Goal: Navigation & Orientation: Find specific page/section

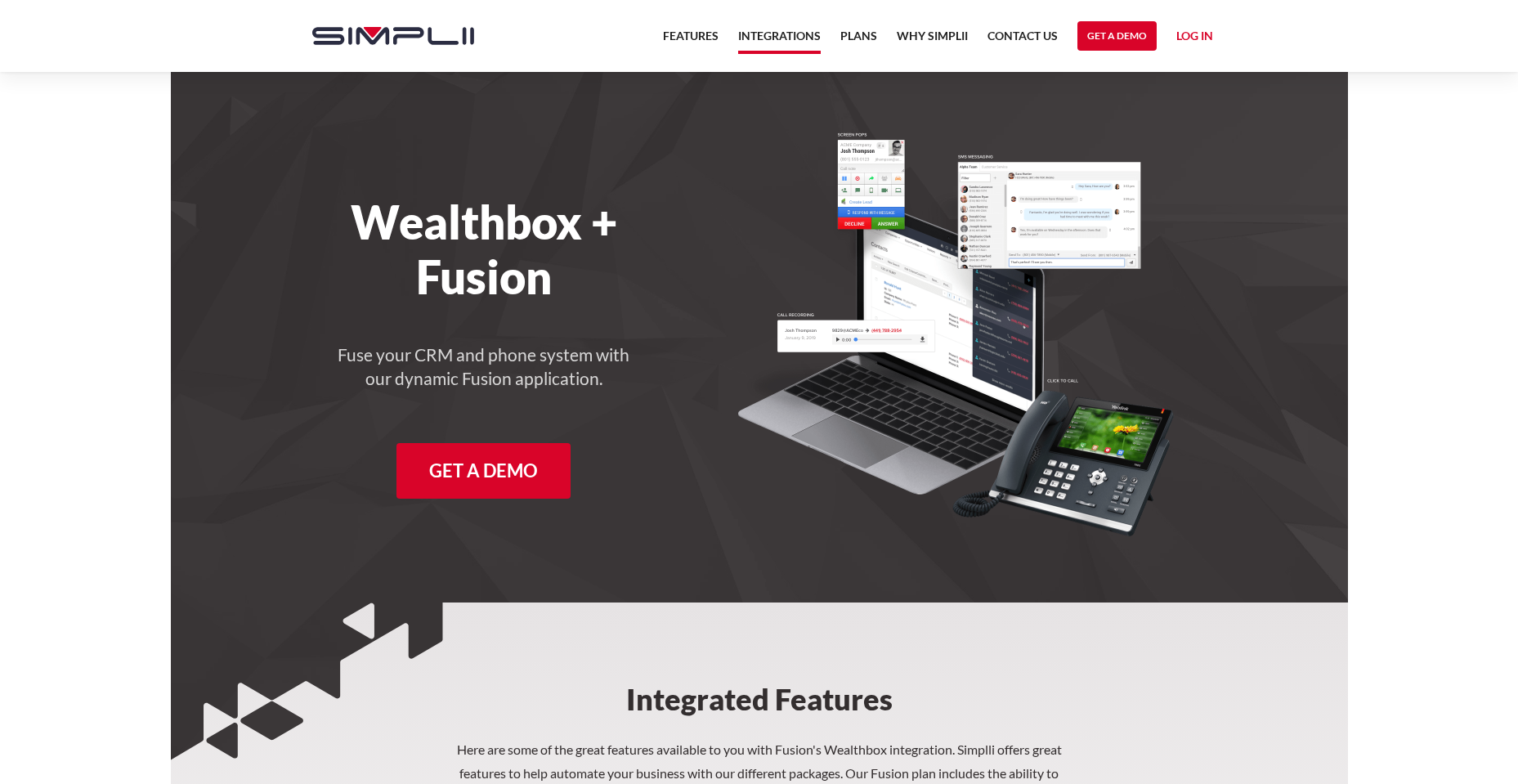
click at [765, 30] on link "Integrations" at bounding box center [779, 40] width 83 height 28
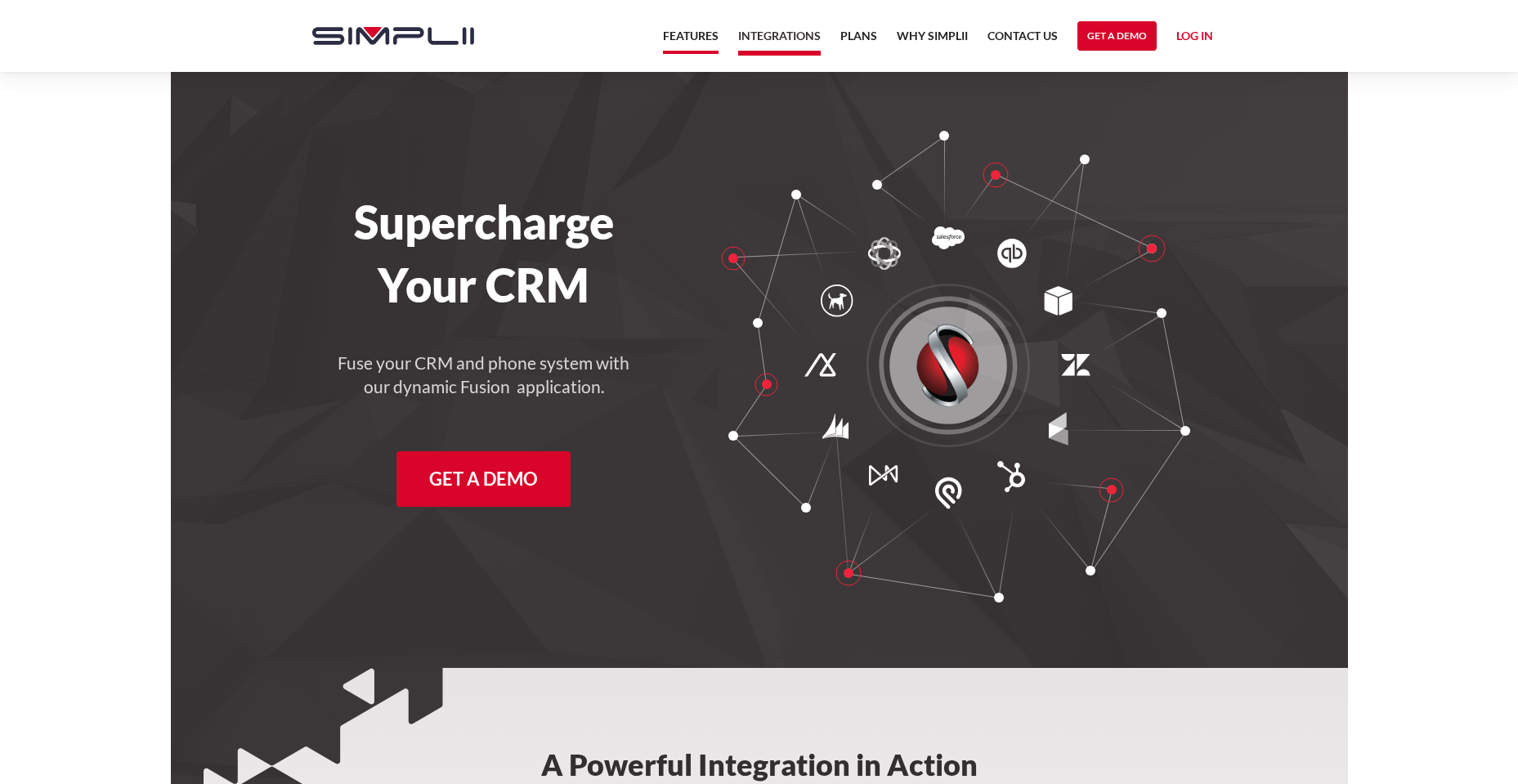
click at [688, 39] on link "Features" at bounding box center [691, 40] width 56 height 28
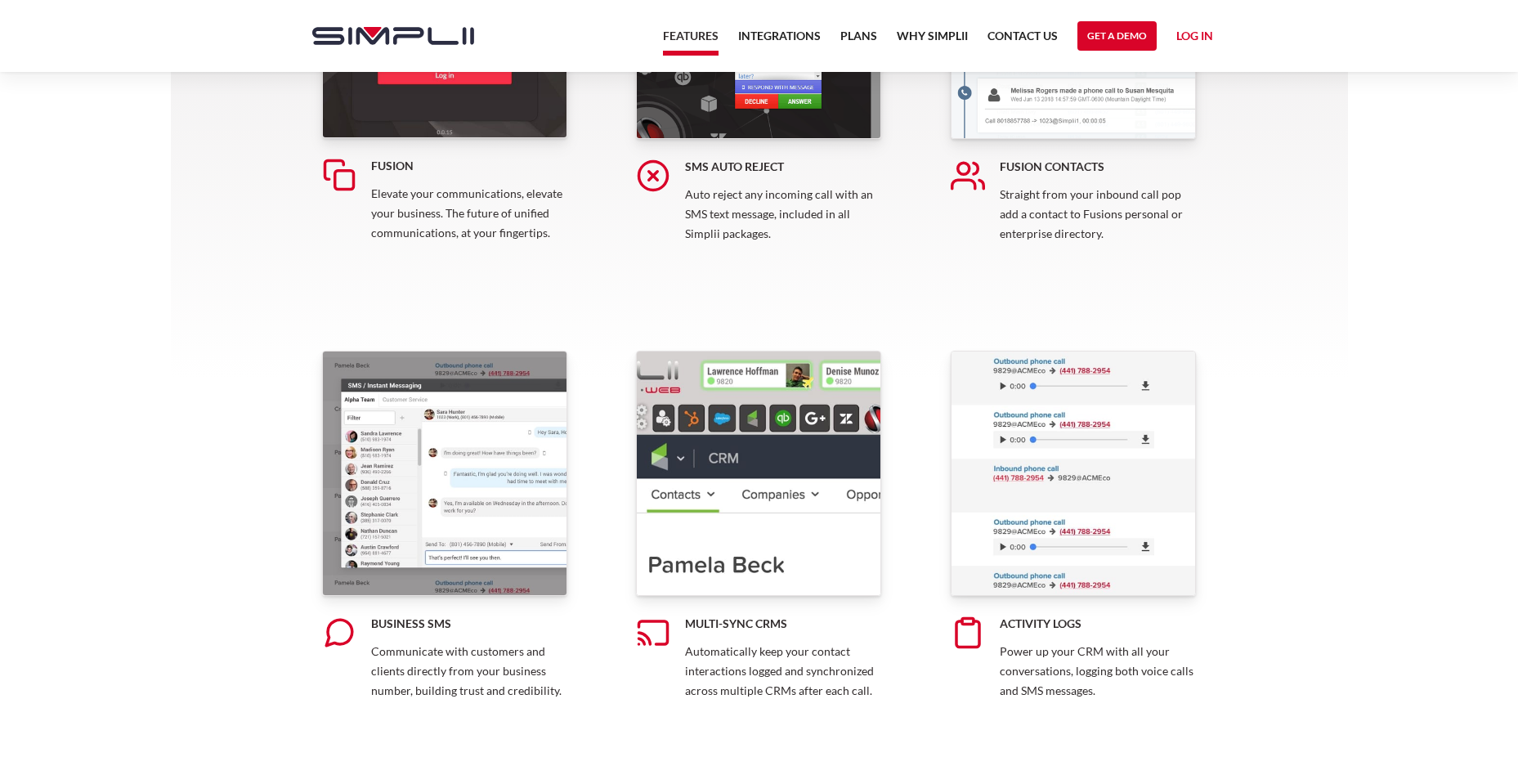
scroll to position [546, 0]
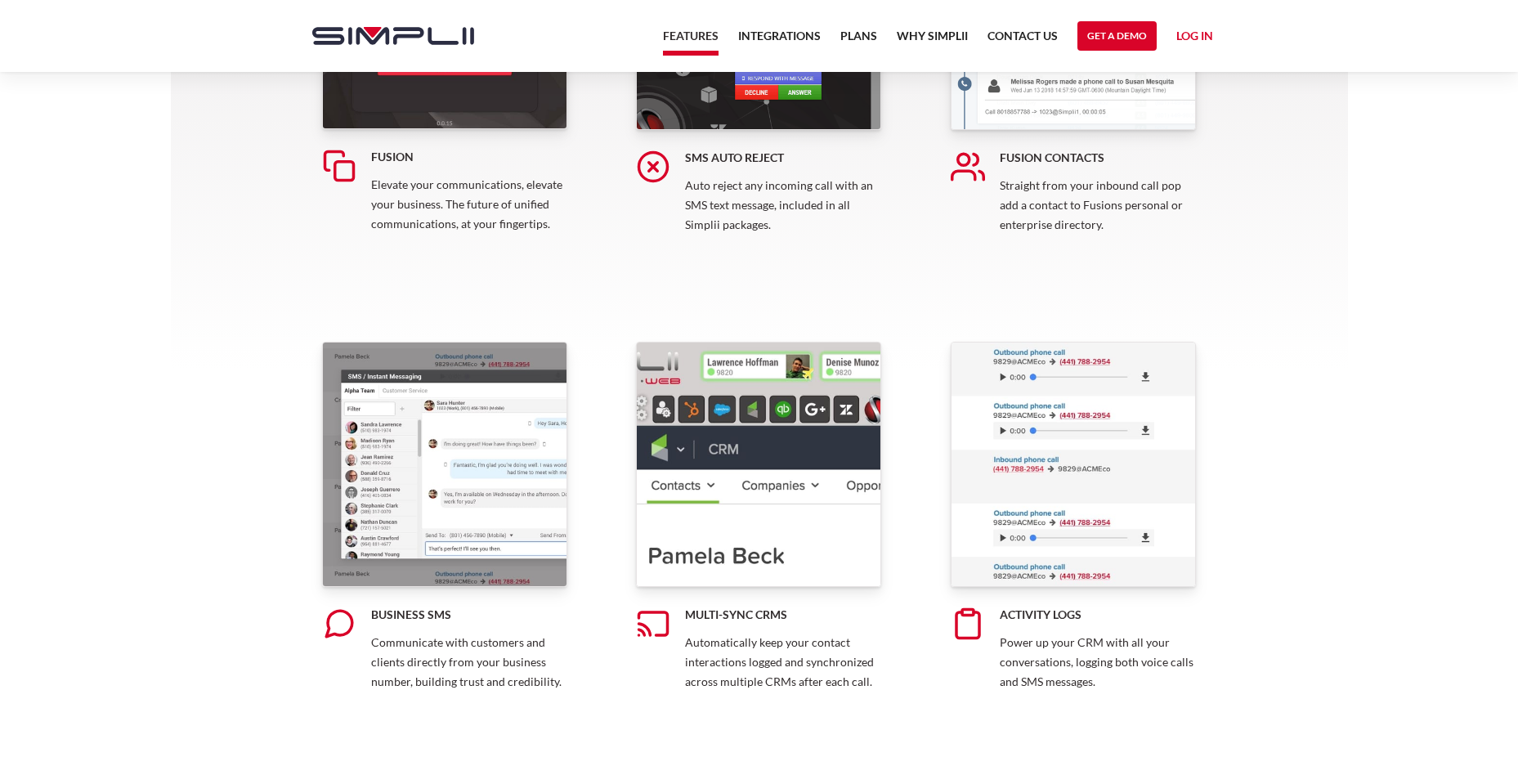
click at [483, 484] on img at bounding box center [445, 464] width 245 height 245
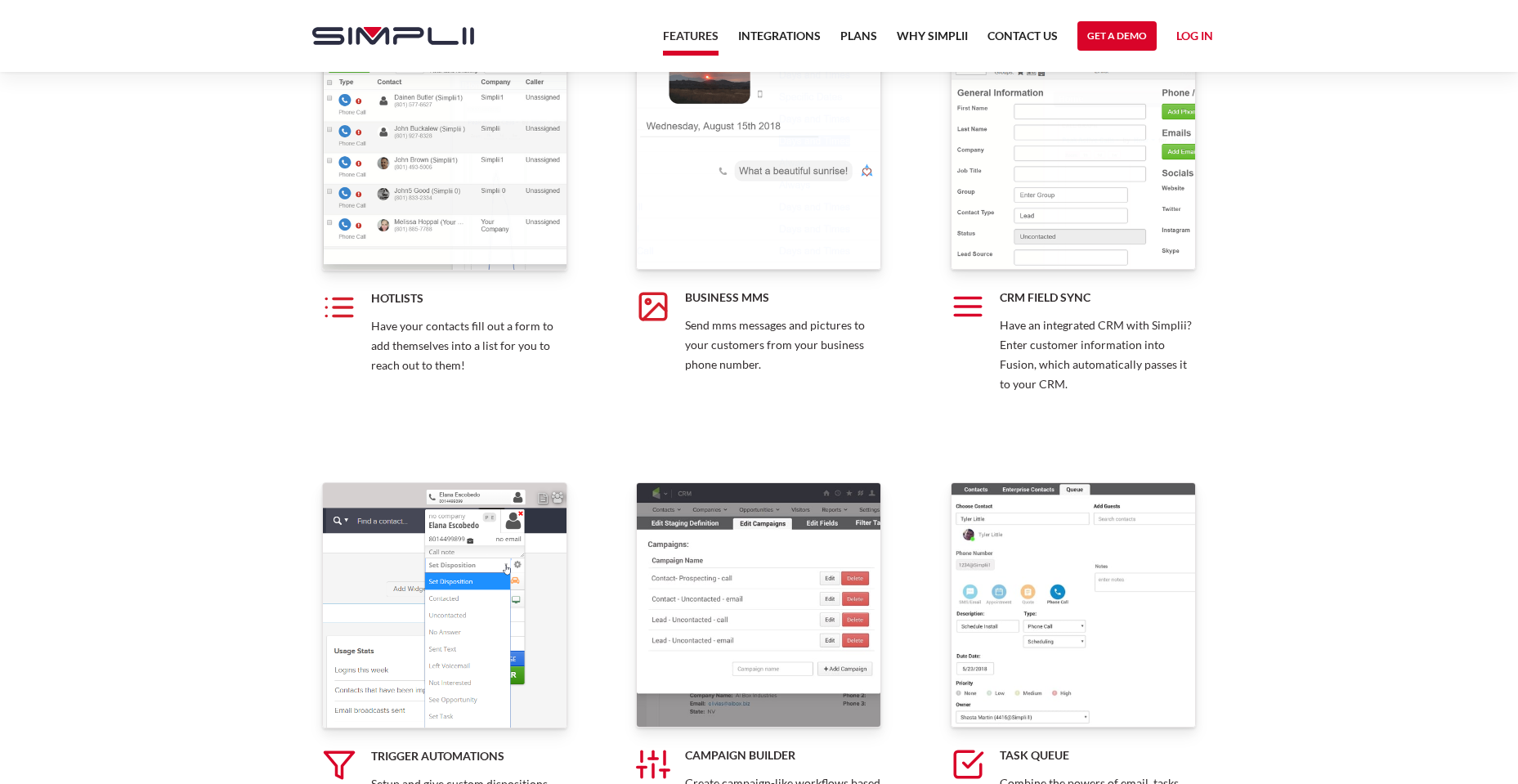
scroll to position [2452, 0]
